Goal: Check status: Check status

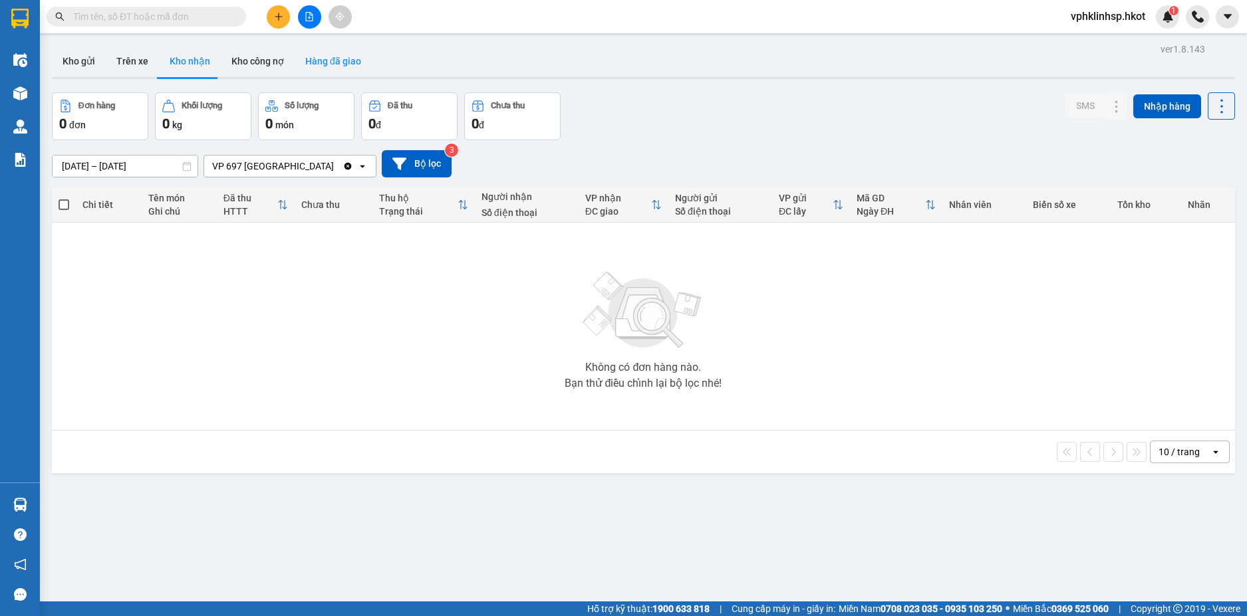
click at [331, 61] on button "Hàng đã giao" at bounding box center [333, 61] width 77 height 32
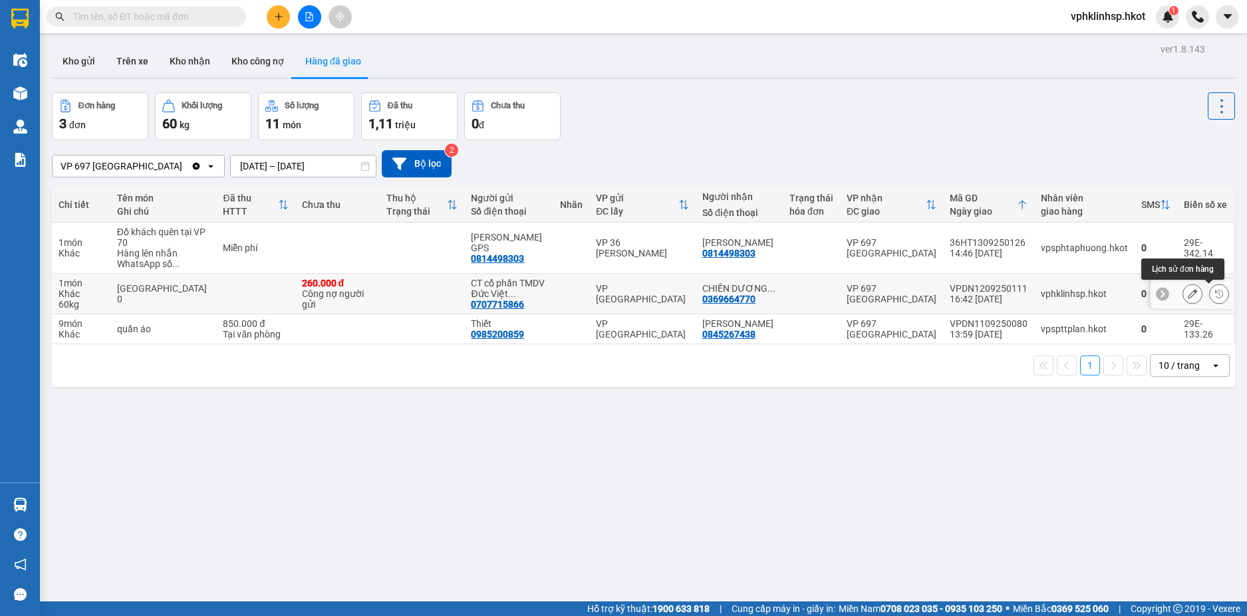
click at [1214, 297] on icon at bounding box center [1218, 293] width 9 height 9
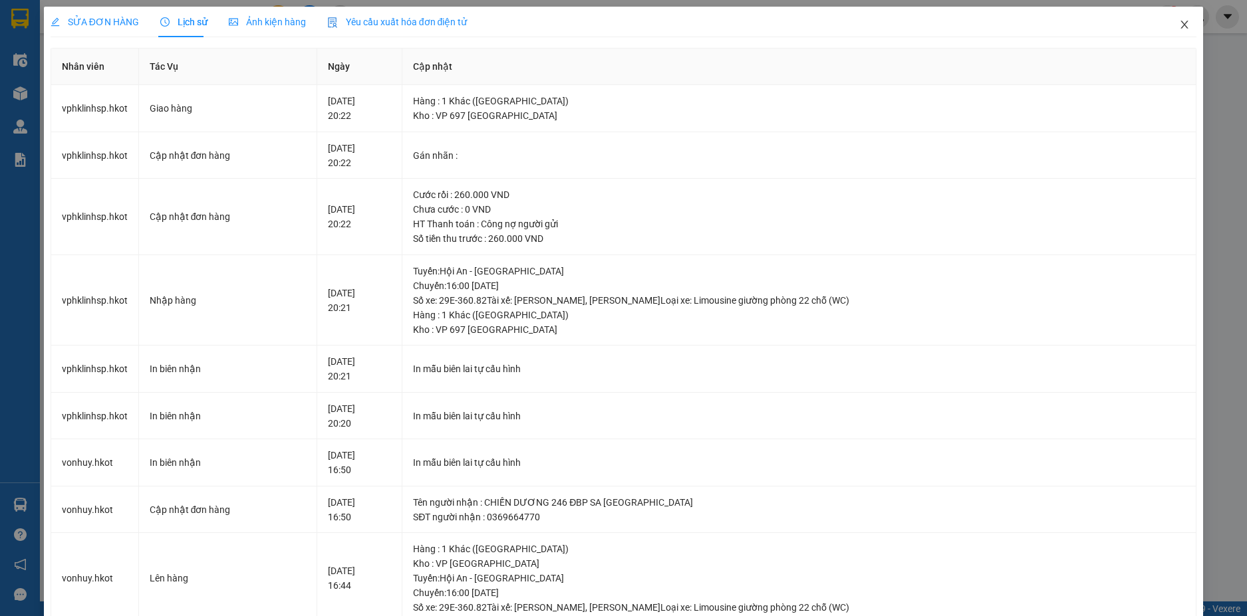
click at [1179, 23] on icon "close" at bounding box center [1184, 24] width 11 height 11
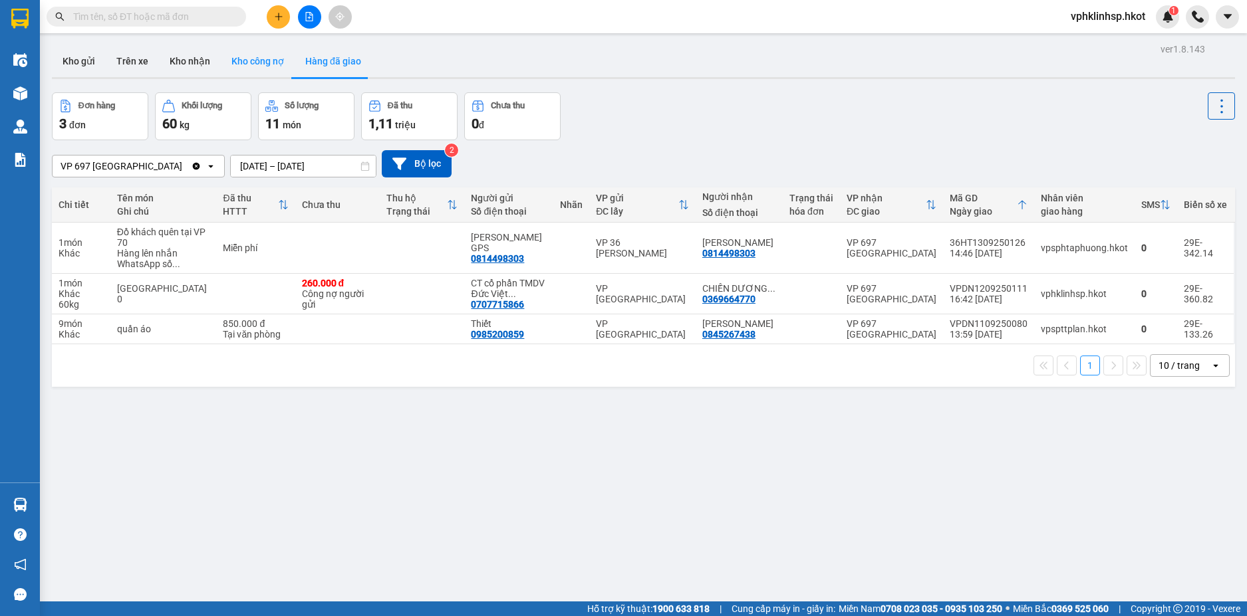
click at [257, 57] on button "Kho công nợ" at bounding box center [258, 61] width 74 height 32
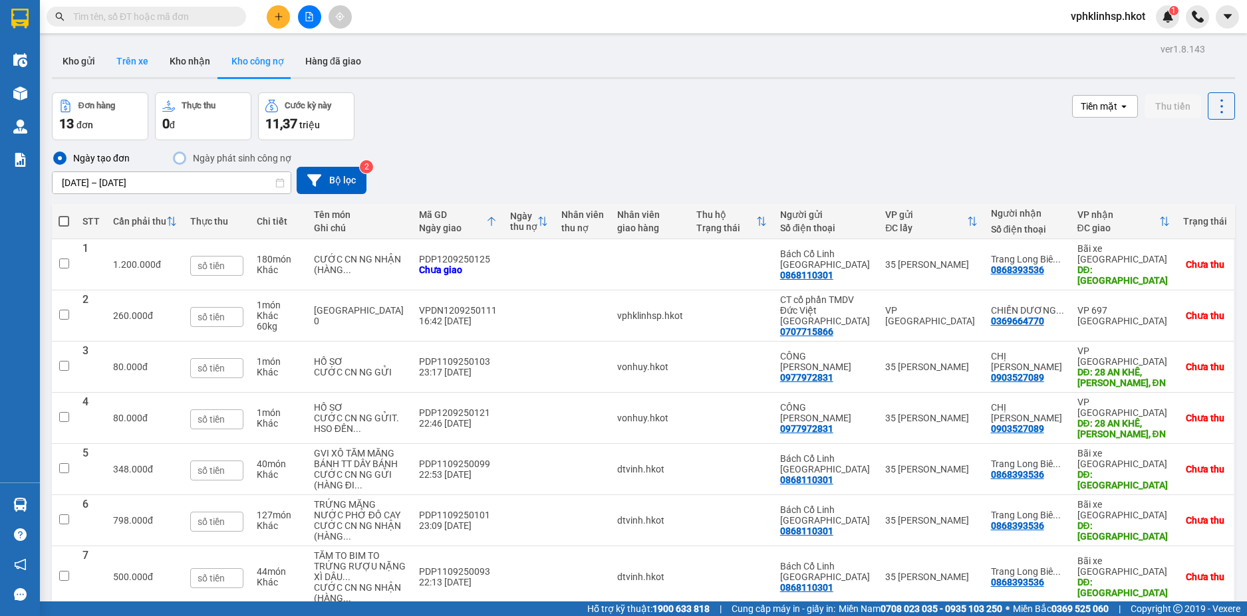
click at [120, 55] on button "Trên xe" at bounding box center [132, 61] width 53 height 32
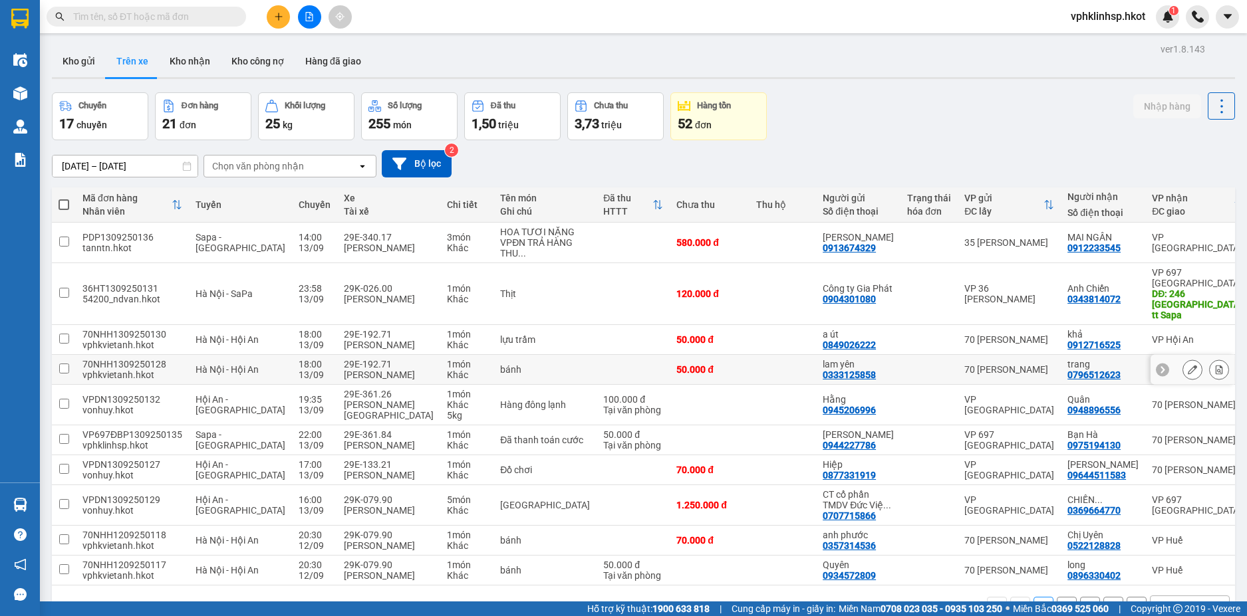
scroll to position [70, 0]
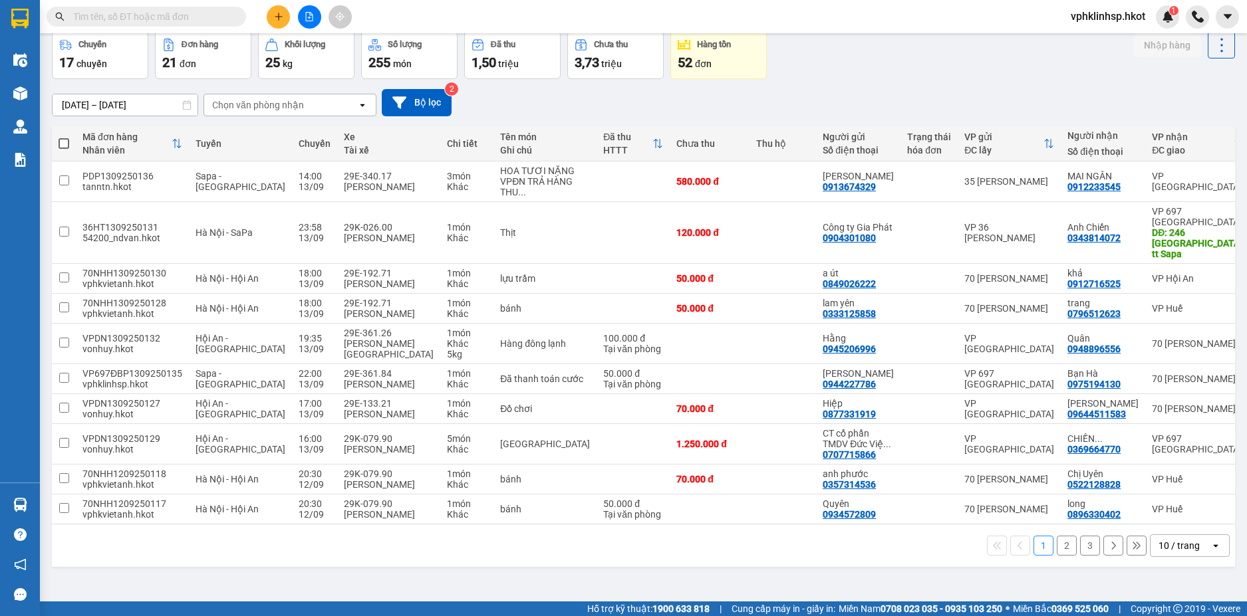
click at [1057, 556] on button "2" at bounding box center [1066, 546] width 20 height 20
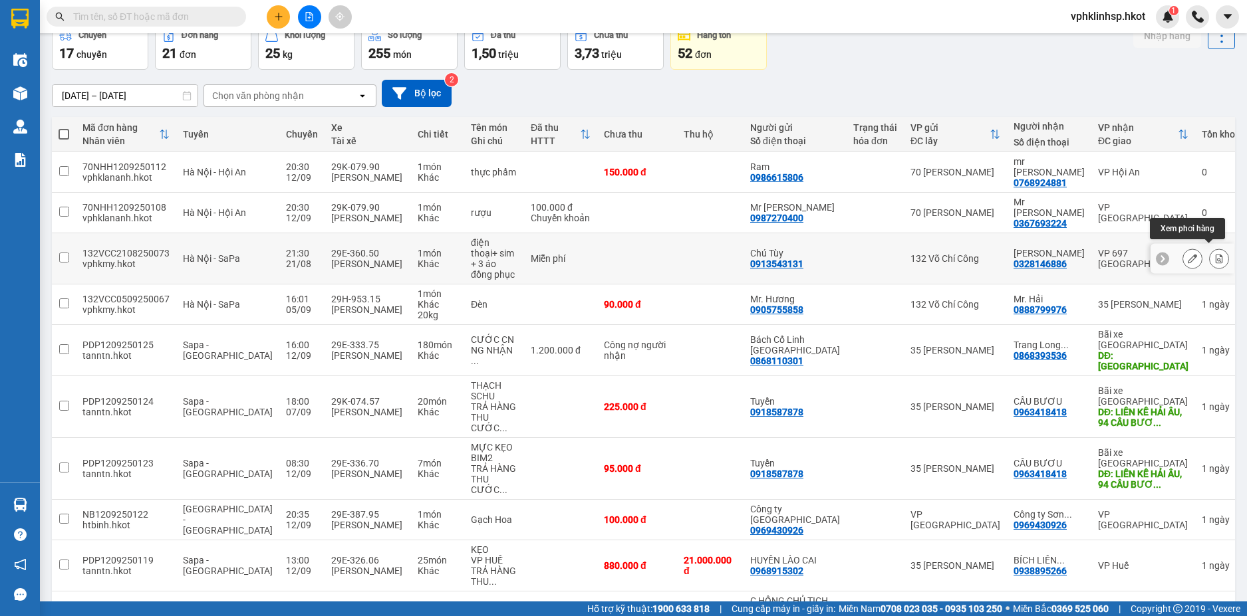
click at [1215, 257] on icon at bounding box center [1218, 258] width 7 height 9
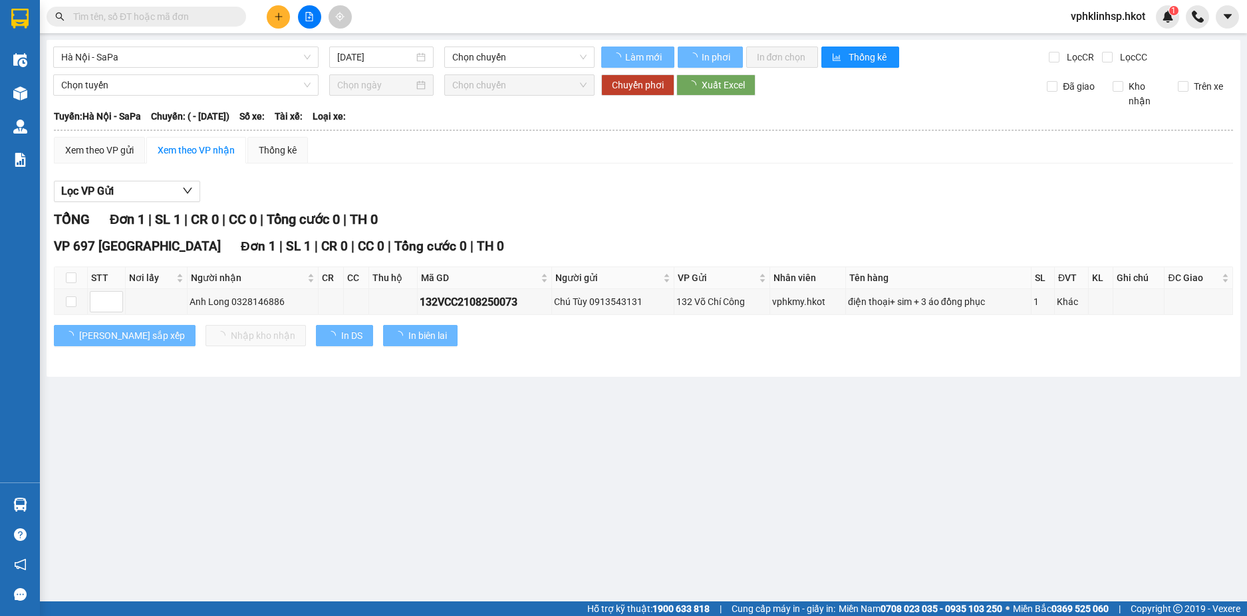
type input "[DATE]"
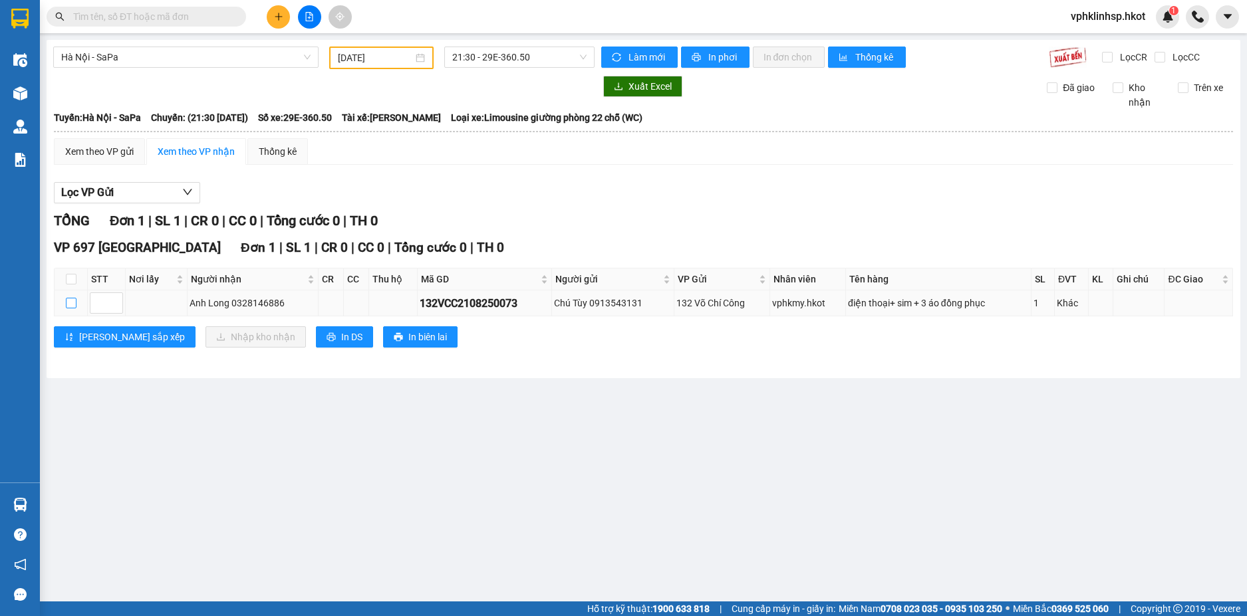
click at [68, 302] on input "checkbox" at bounding box center [71, 303] width 11 height 11
checkbox input "true"
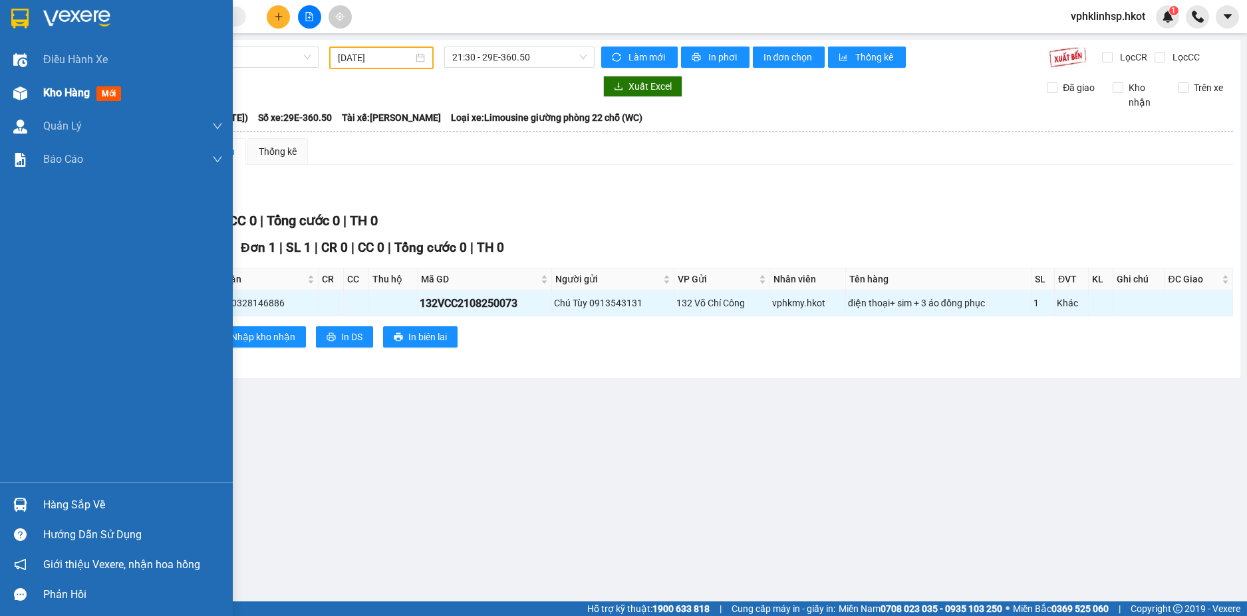
click at [70, 94] on span "Kho hàng" at bounding box center [66, 92] width 47 height 13
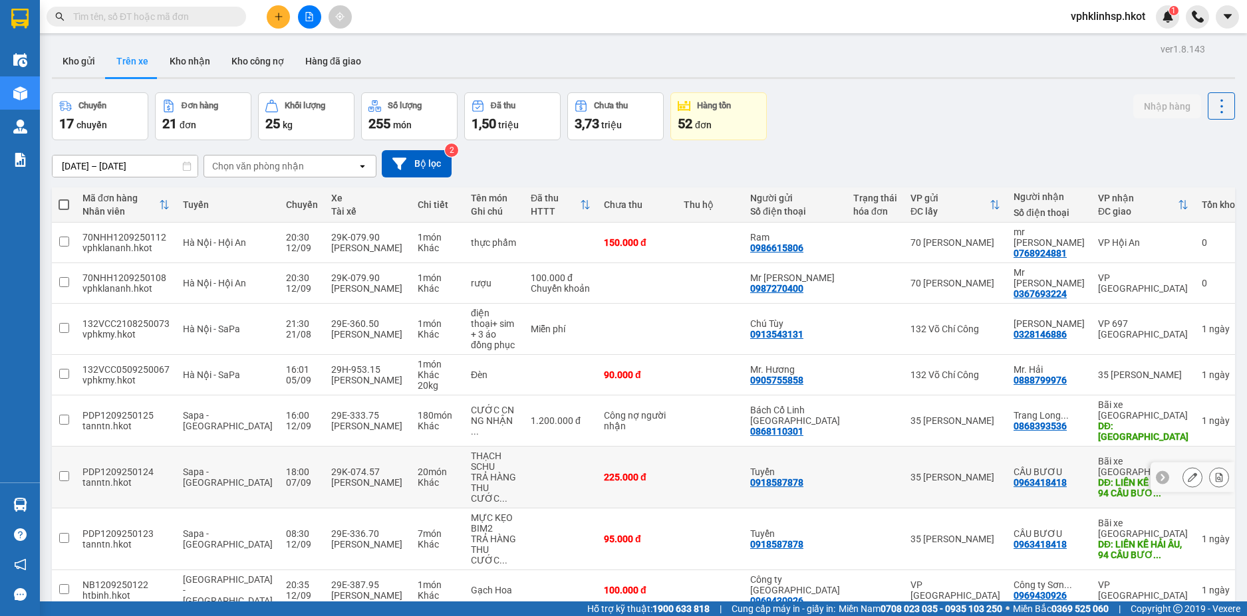
scroll to position [92, 0]
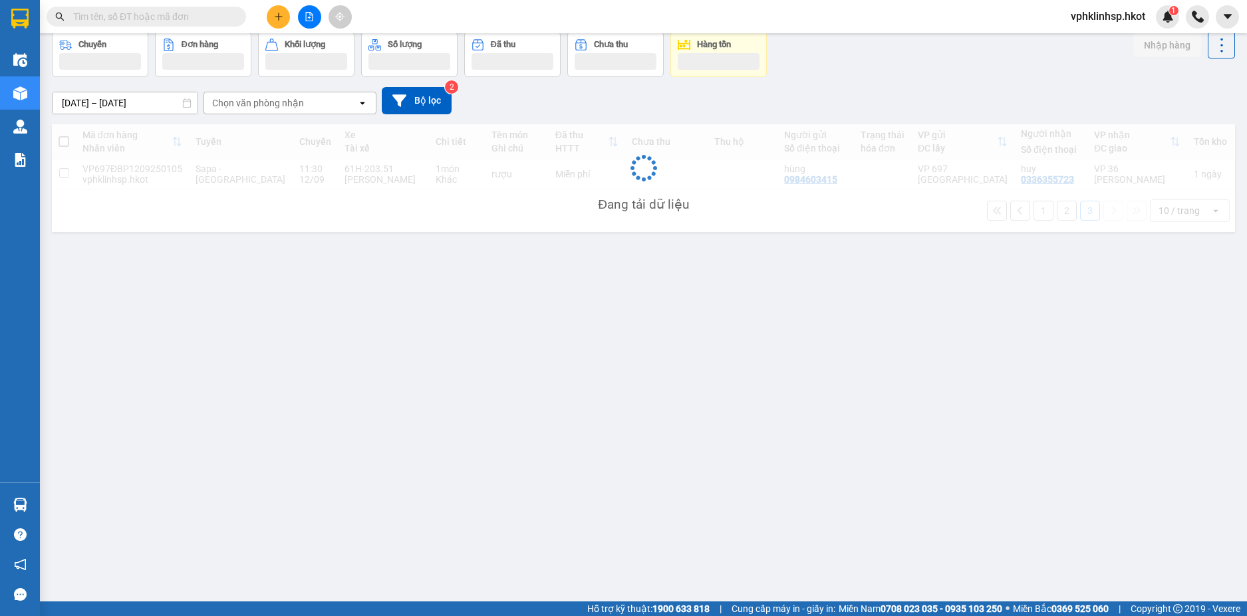
scroll to position [61, 0]
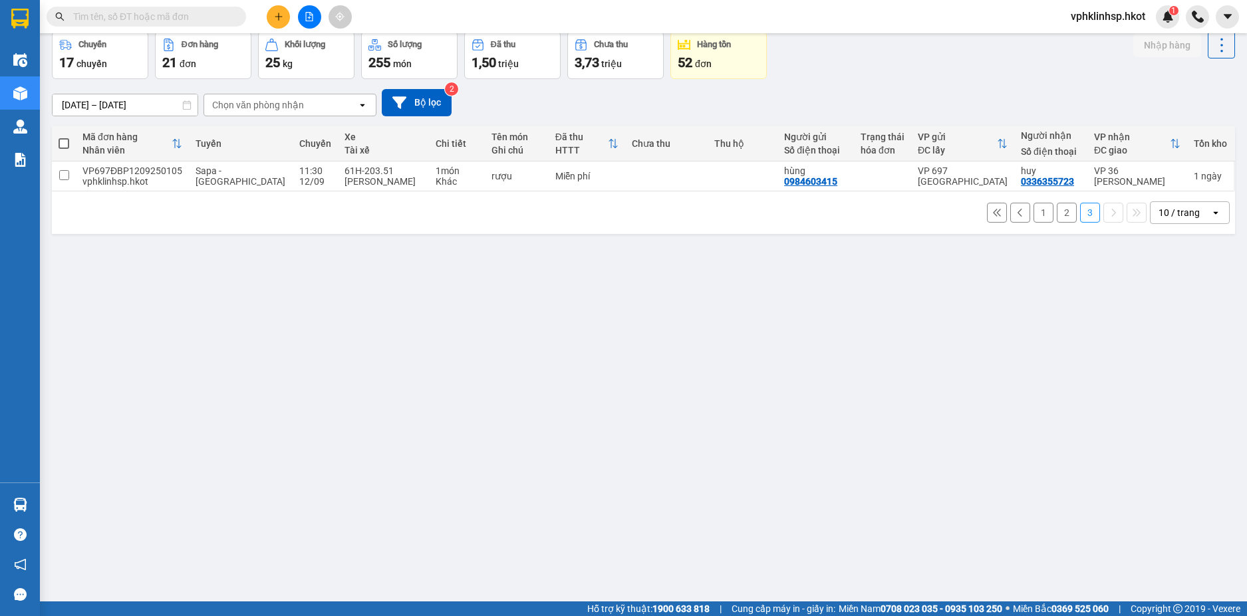
click at [1057, 213] on button "2" at bounding box center [1066, 213] width 20 height 20
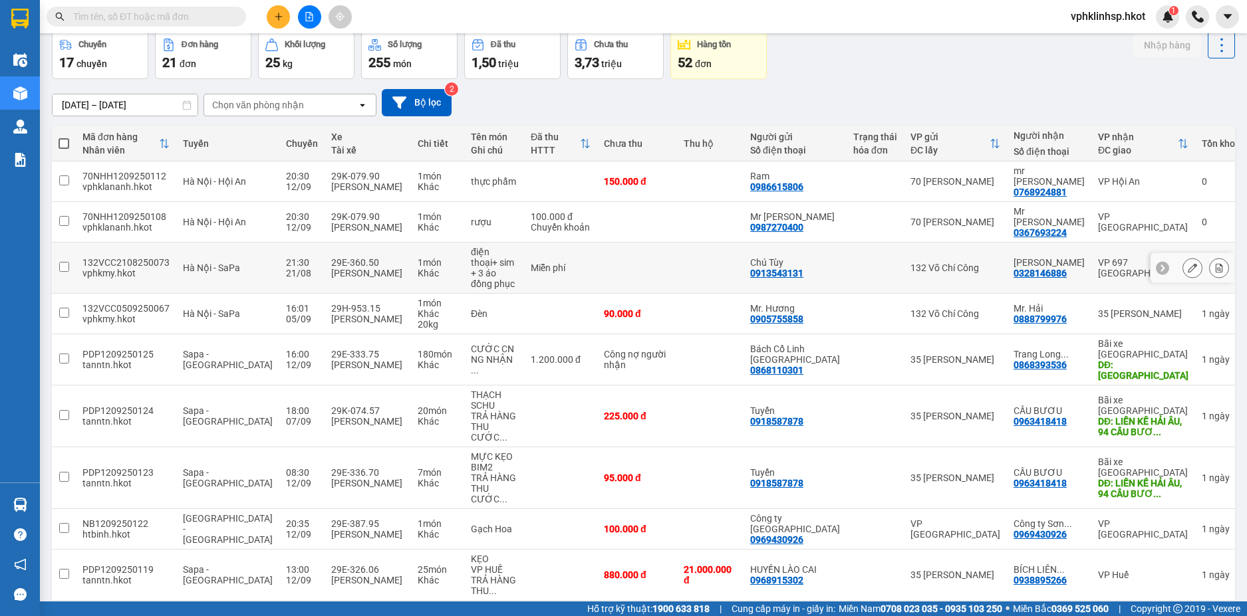
click at [61, 262] on input "checkbox" at bounding box center [64, 267] width 10 height 10
checkbox input "true"
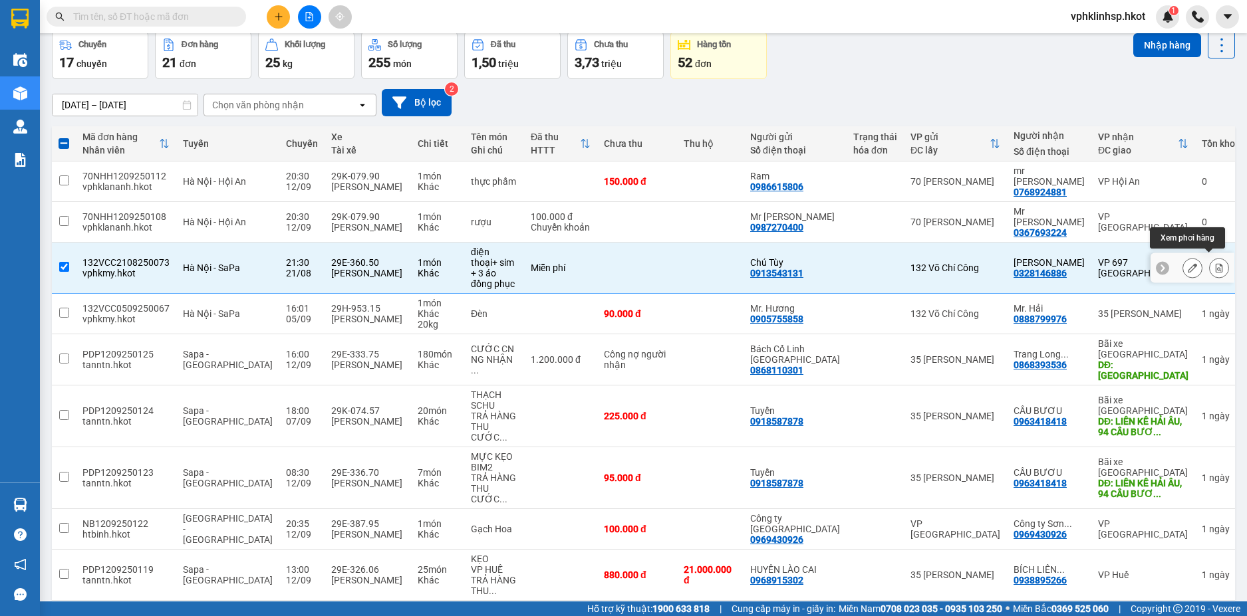
click at [1215, 264] on icon at bounding box center [1218, 267] width 7 height 9
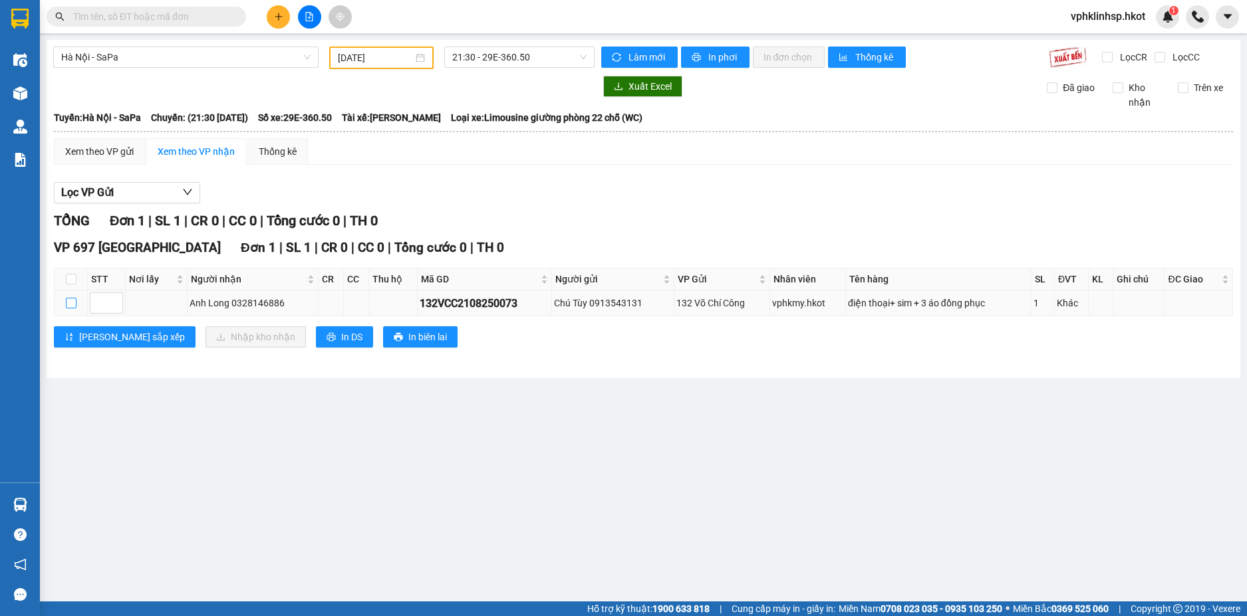
click at [70, 301] on input "checkbox" at bounding box center [71, 303] width 11 height 11
checkbox input "true"
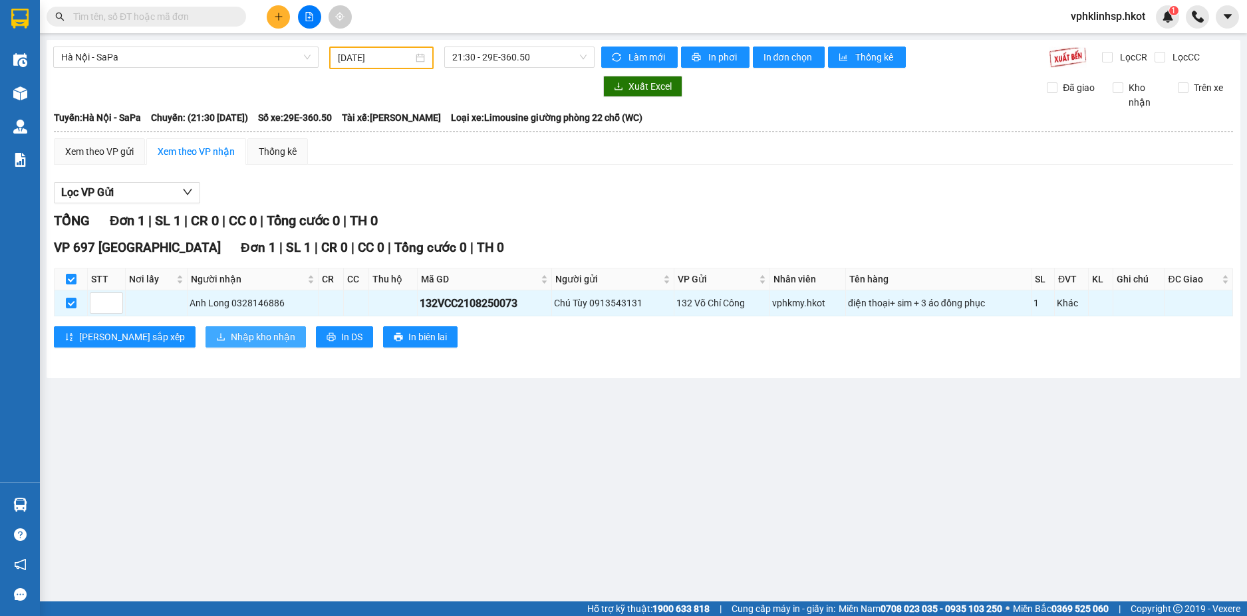
click at [231, 334] on span "Nhập kho nhận" at bounding box center [263, 337] width 64 height 15
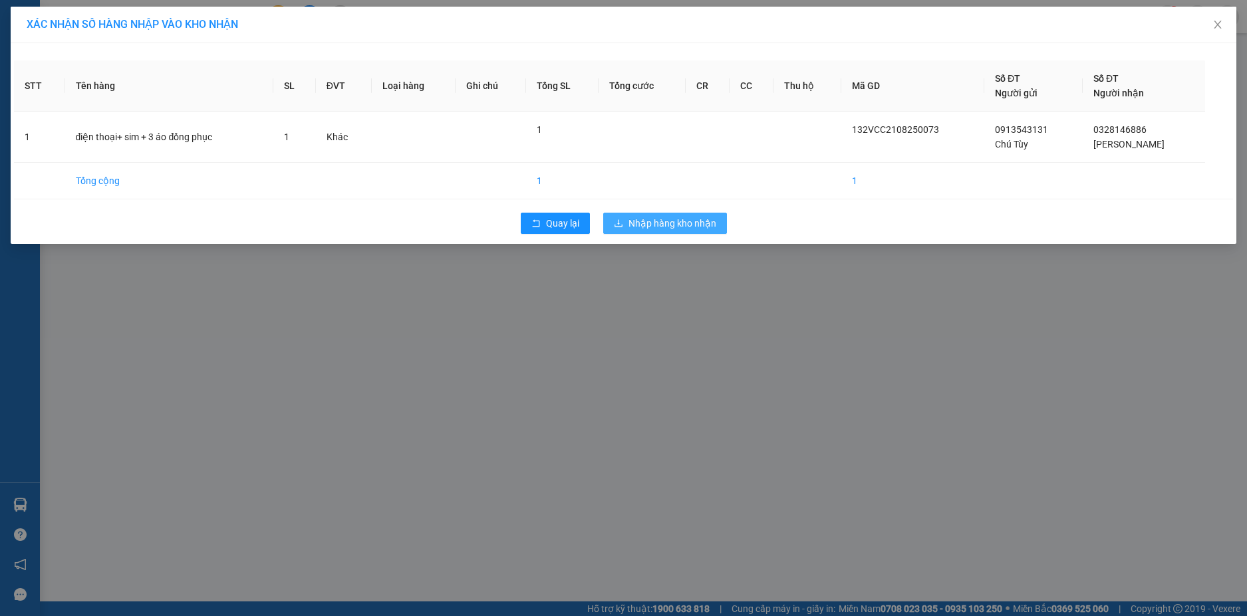
click at [663, 221] on span "Nhập hàng kho nhận" at bounding box center [672, 223] width 88 height 15
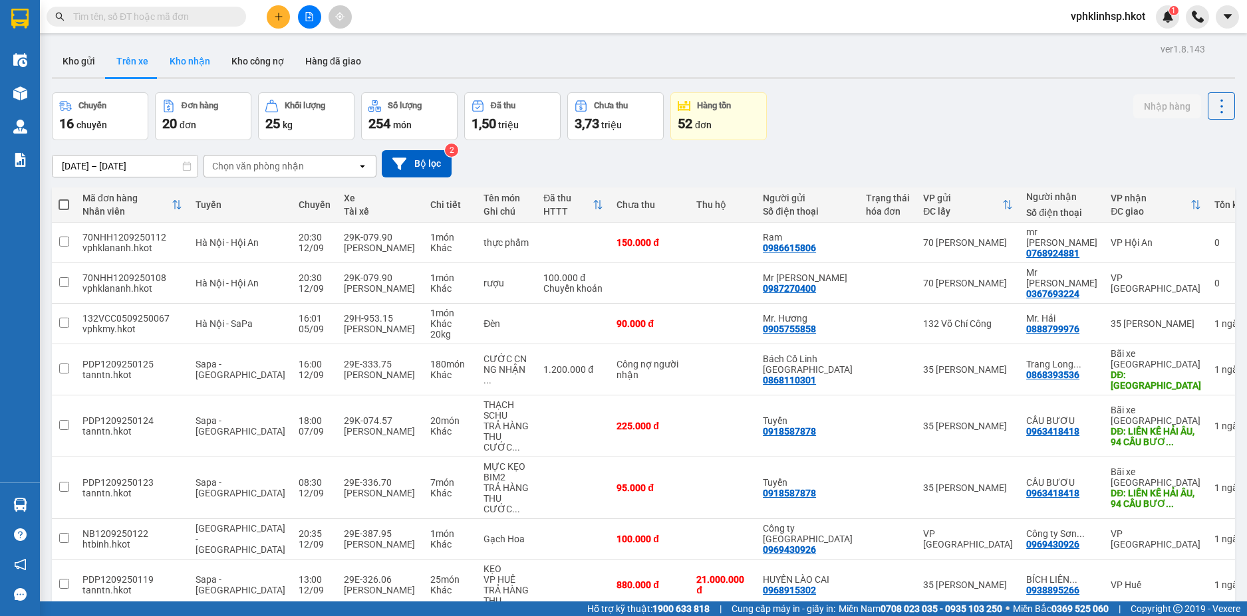
click at [195, 57] on button "Kho nhận" at bounding box center [190, 61] width 62 height 32
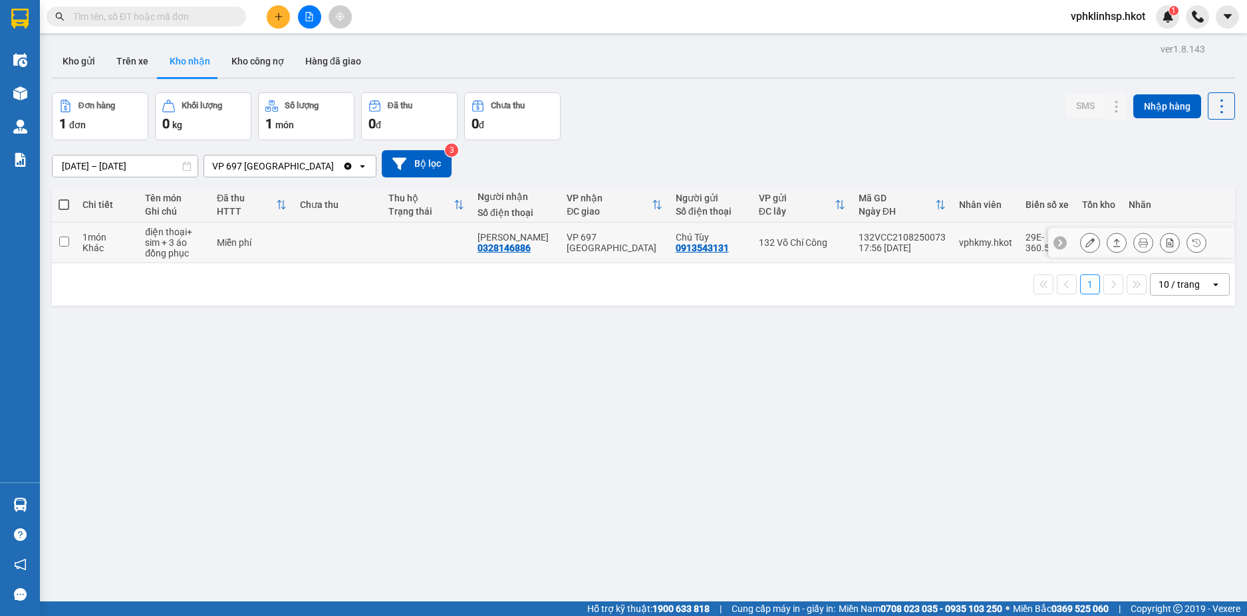
click at [61, 239] on input "checkbox" at bounding box center [64, 242] width 10 height 10
checkbox input "true"
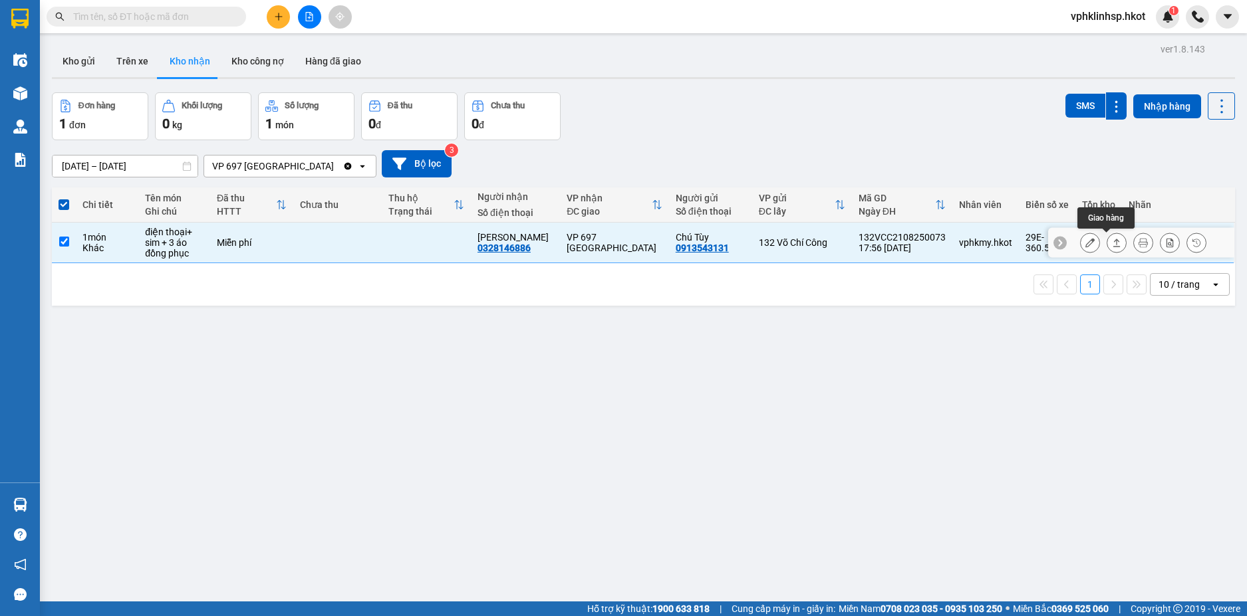
click at [1112, 241] on icon at bounding box center [1116, 242] width 9 height 9
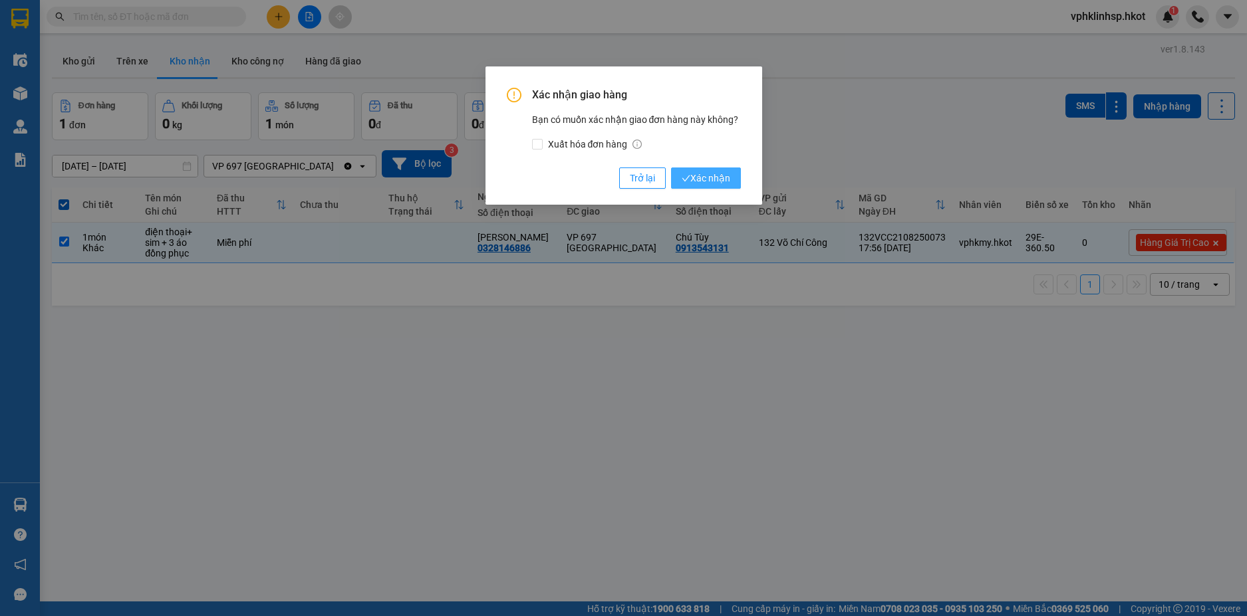
click at [708, 178] on span "Xác nhận" at bounding box center [705, 178] width 49 height 15
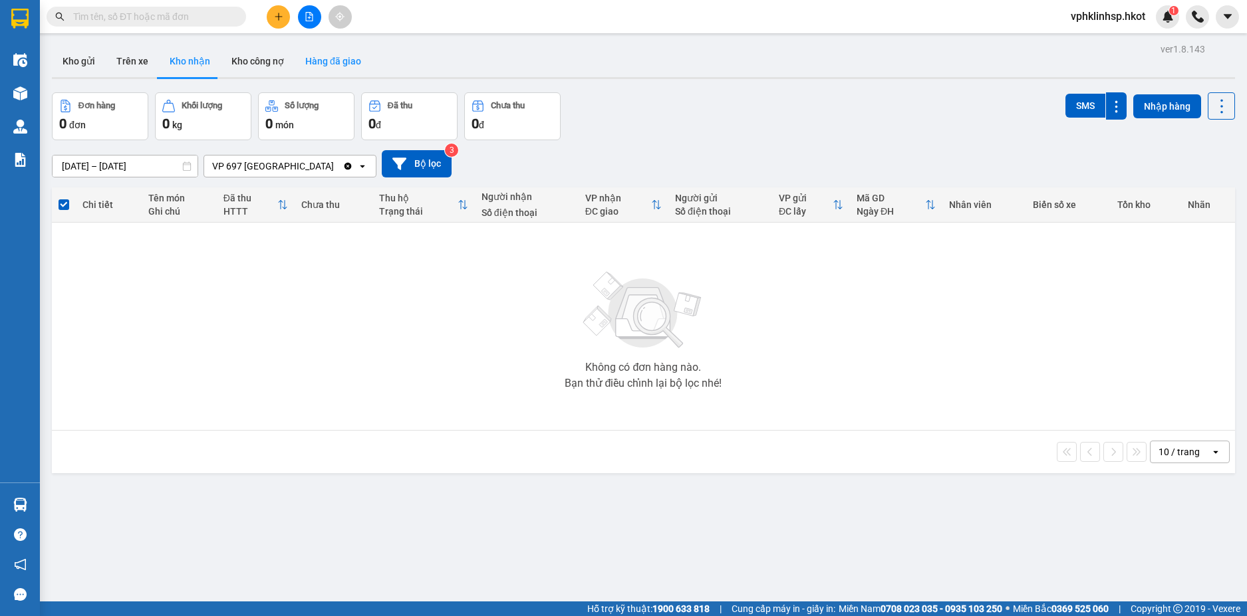
click at [332, 58] on button "Hàng đã giao" at bounding box center [333, 61] width 77 height 32
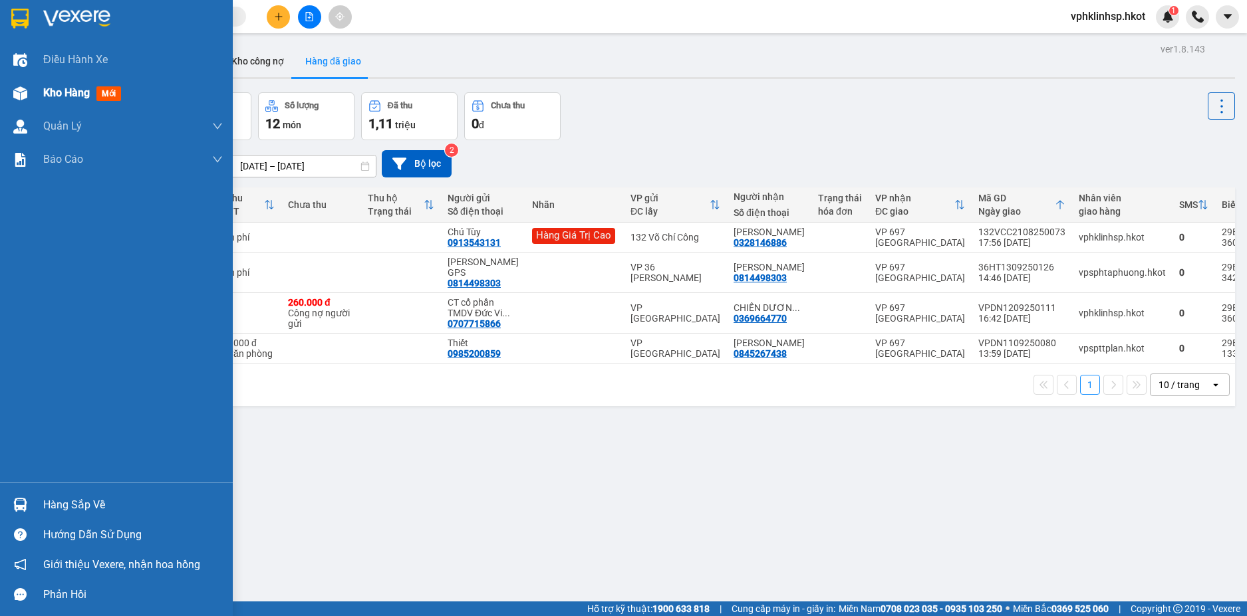
click at [78, 90] on span "Kho hàng" at bounding box center [66, 92] width 47 height 13
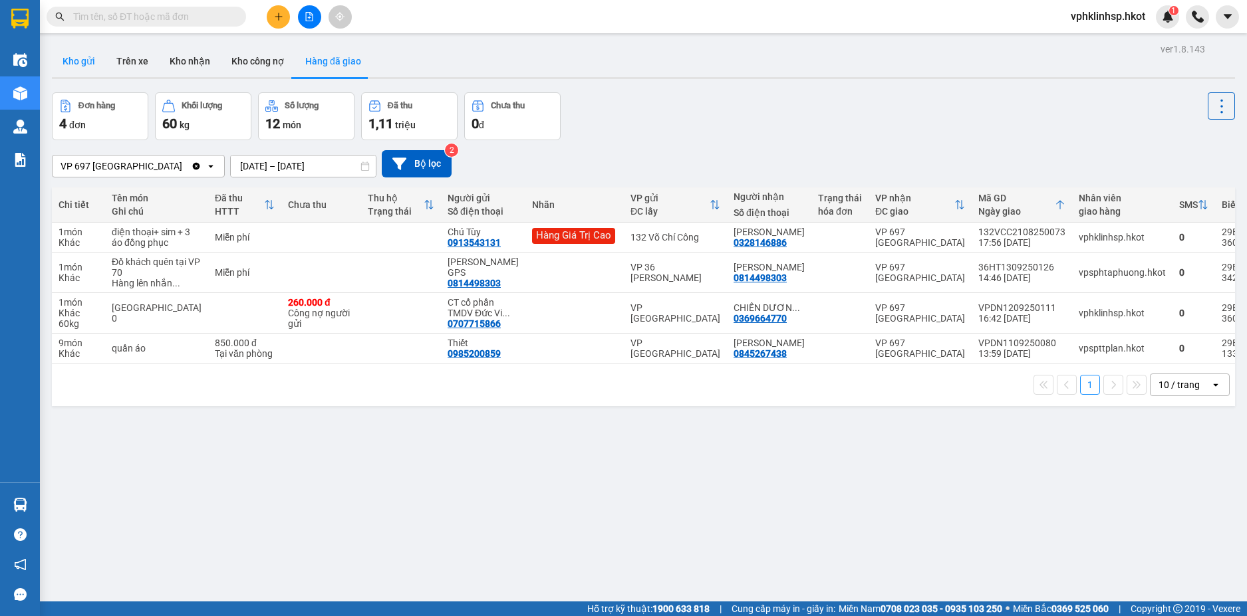
click at [88, 63] on button "Kho gửi" at bounding box center [79, 61] width 54 height 32
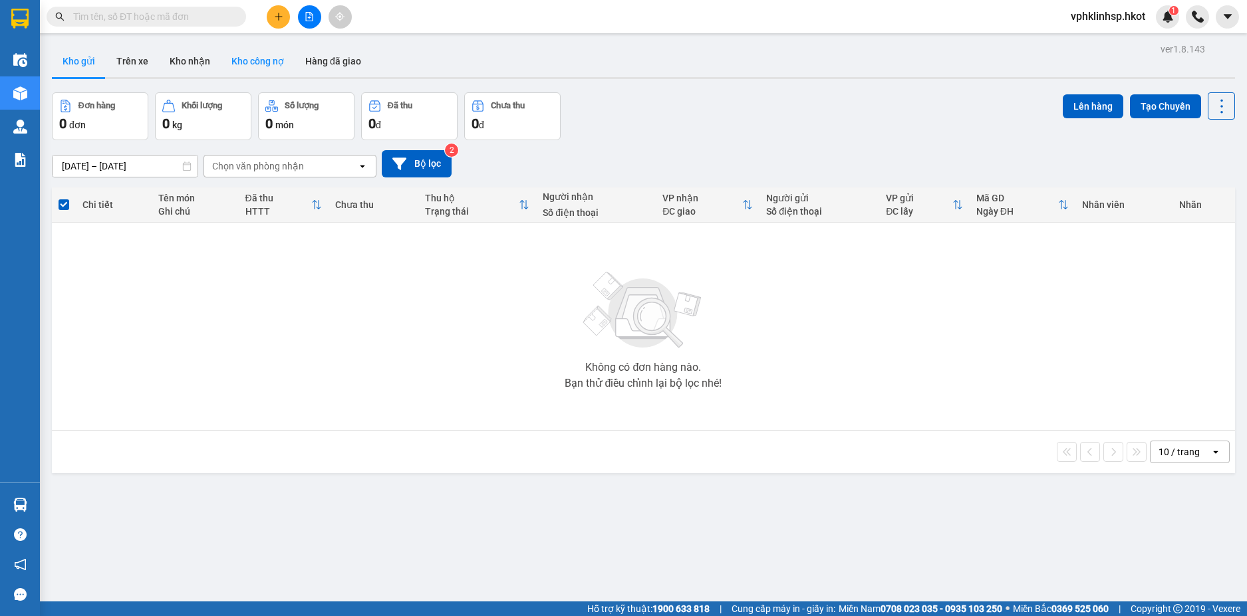
click at [258, 57] on button "Kho công nợ" at bounding box center [258, 61] width 74 height 32
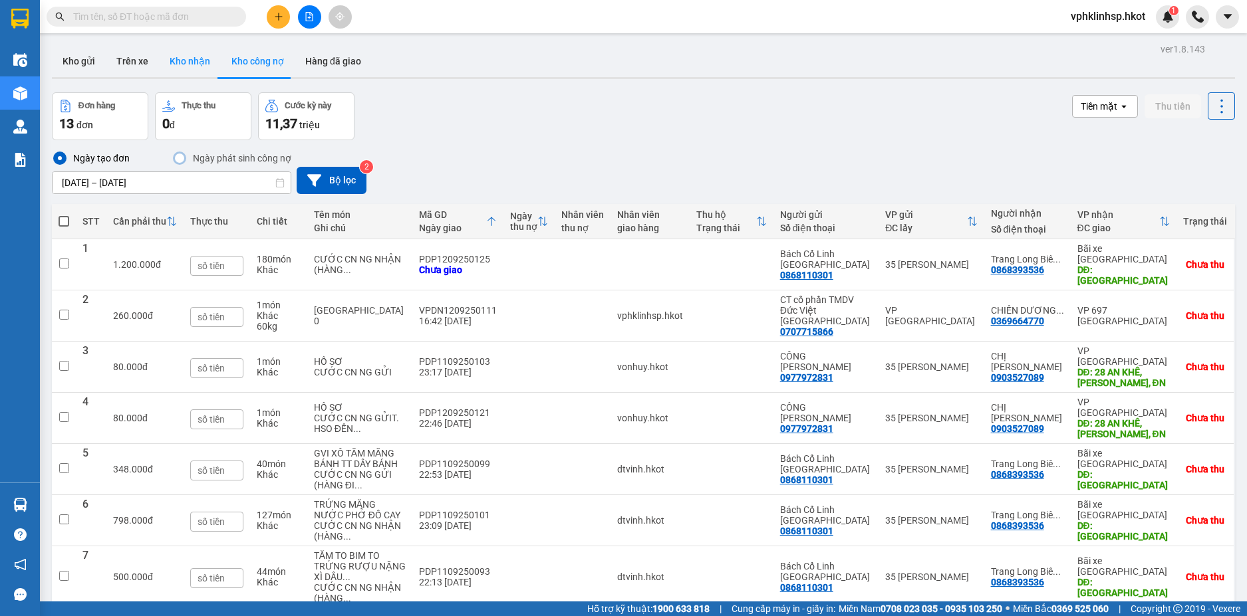
click at [176, 59] on button "Kho nhận" at bounding box center [190, 61] width 62 height 32
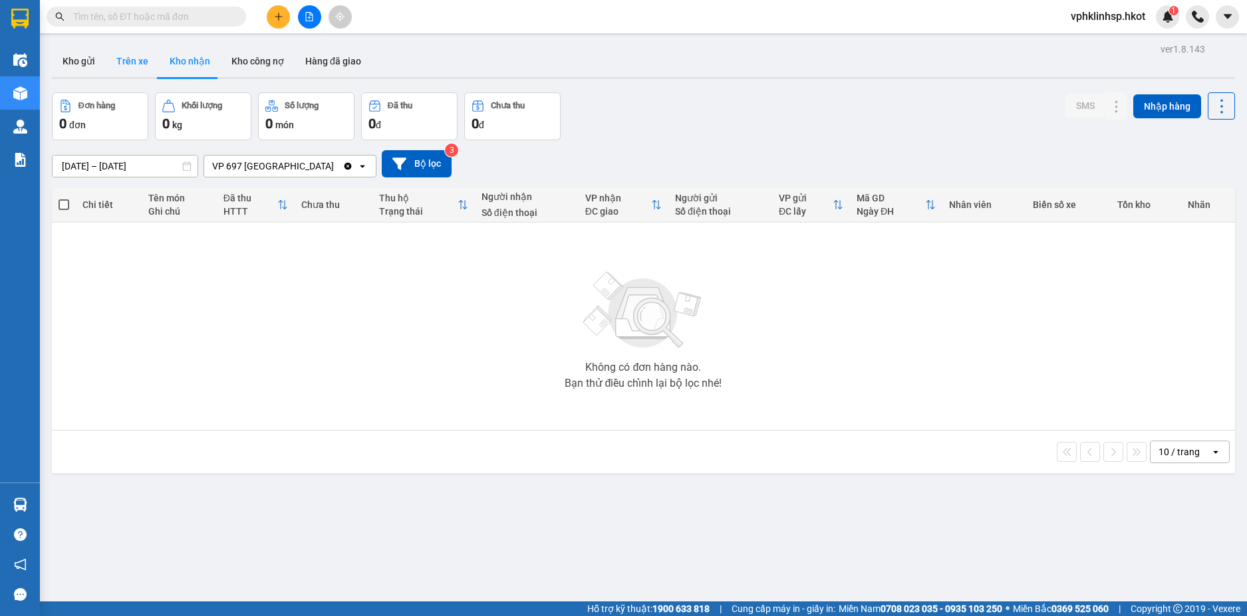
click at [128, 57] on button "Trên xe" at bounding box center [132, 61] width 53 height 32
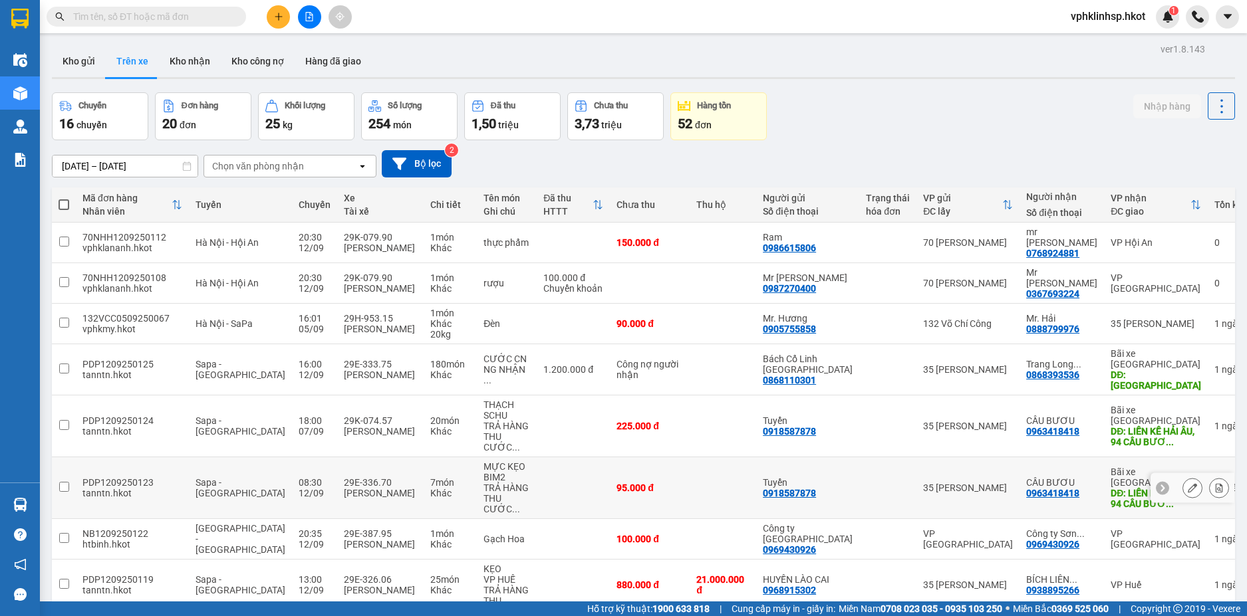
scroll to position [92, 0]
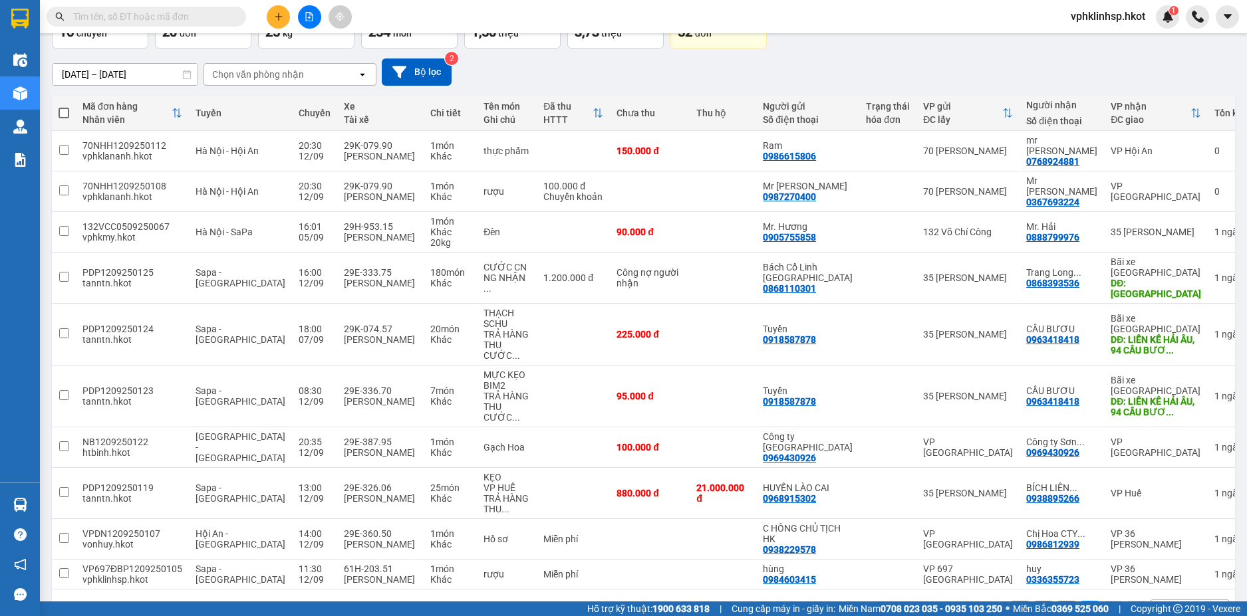
click at [1059, 601] on button "1" at bounding box center [1066, 611] width 20 height 20
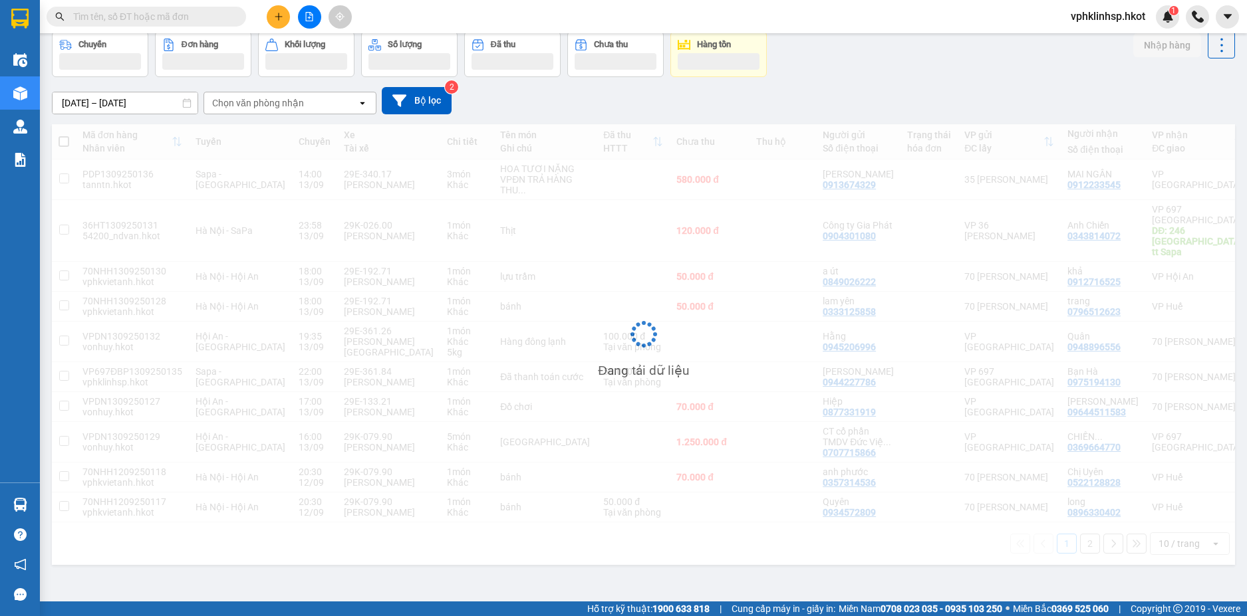
scroll to position [70, 0]
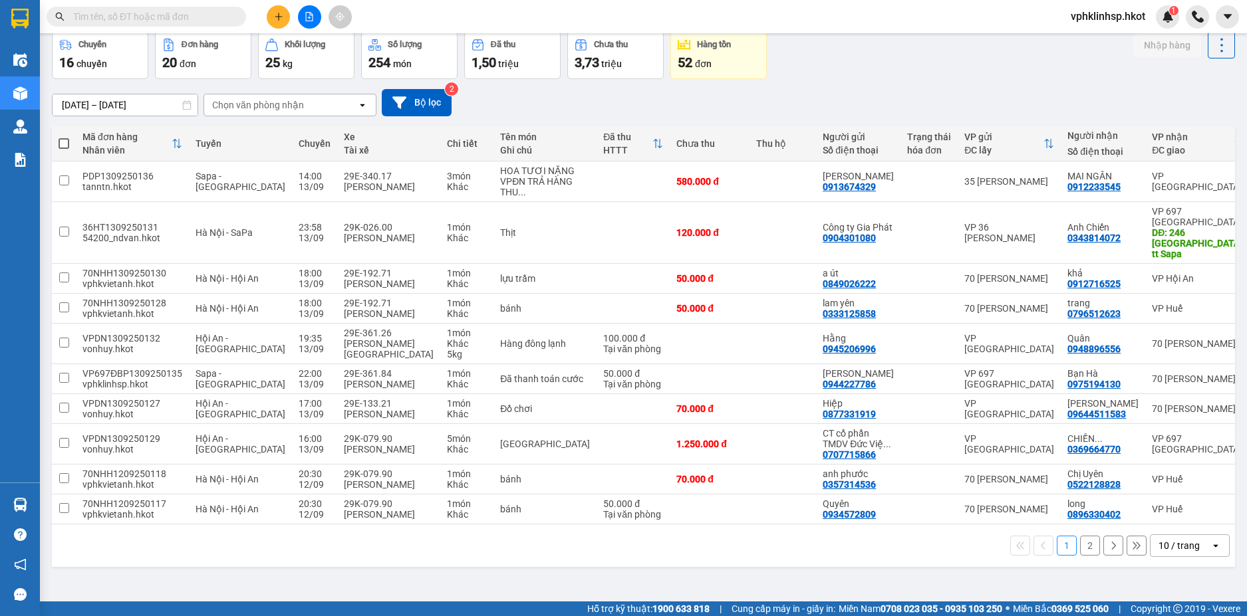
click at [1080, 556] on button "2" at bounding box center [1090, 546] width 20 height 20
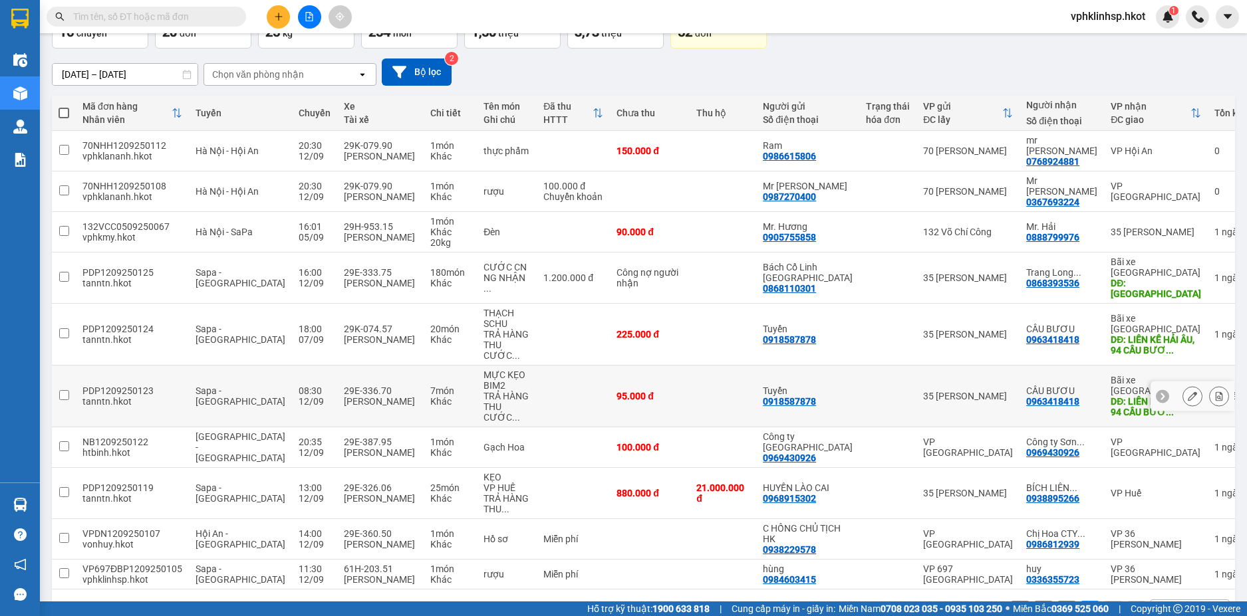
scroll to position [0, 0]
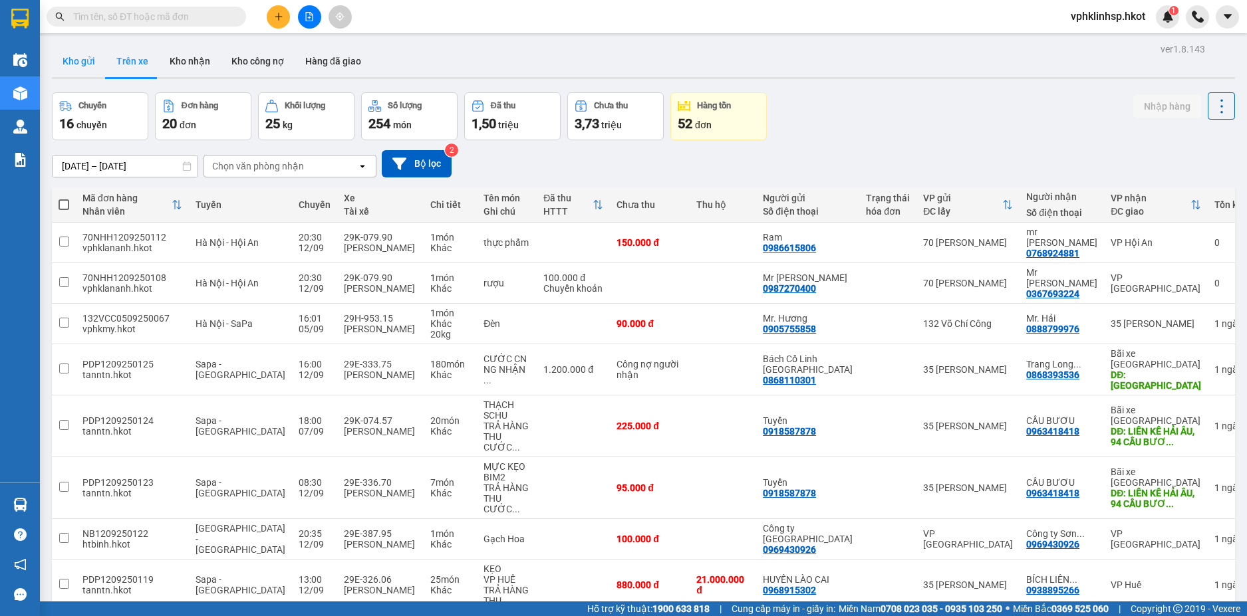
click at [70, 62] on button "Kho gửi" at bounding box center [79, 61] width 54 height 32
